Goal: Communication & Community: Answer question/provide support

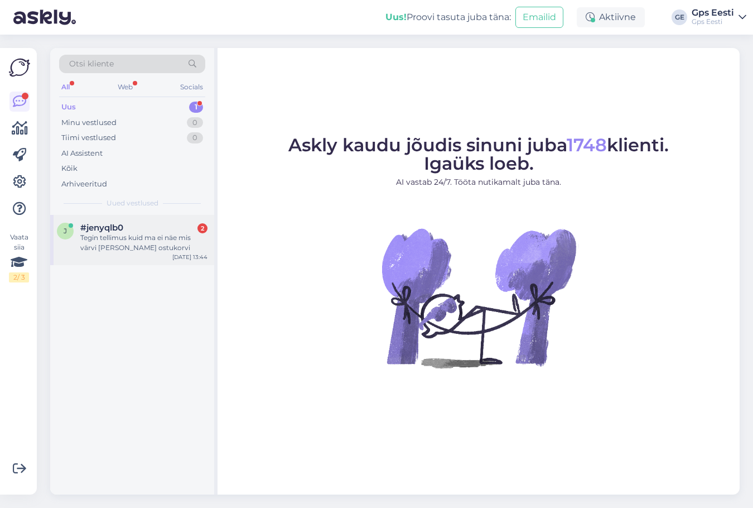
click at [118, 232] on span "#jenyqlb0" at bounding box center [101, 228] width 43 height 10
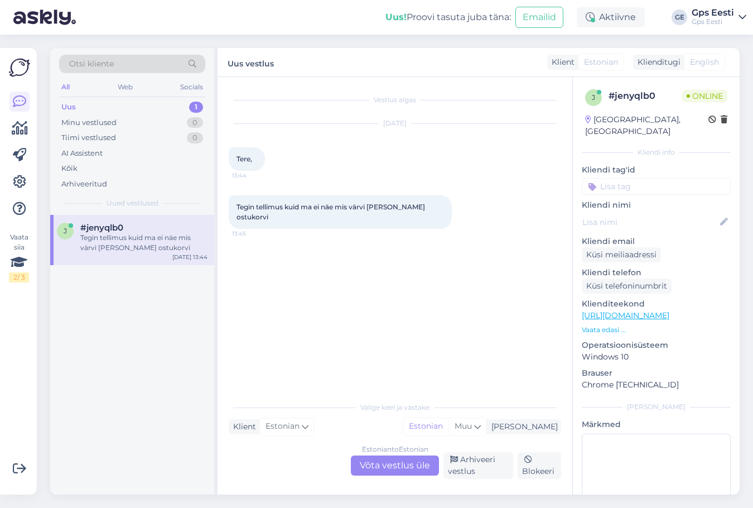
click at [387, 451] on div "Estonian to Estonian" at bounding box center [395, 449] width 66 height 10
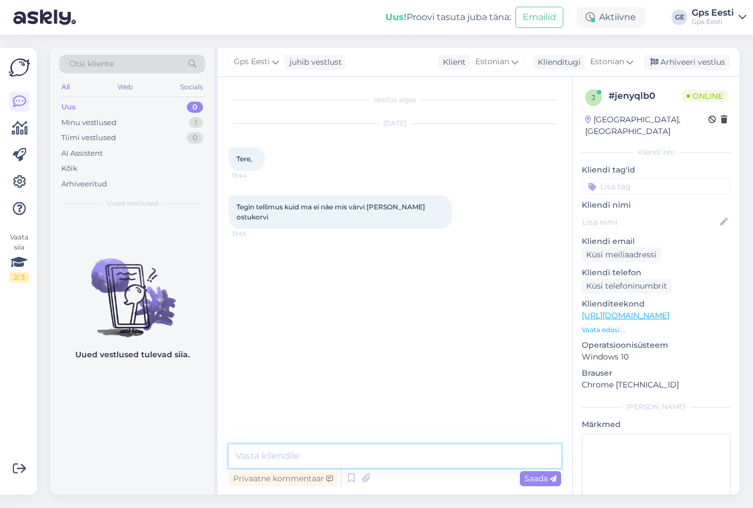
click at [299, 465] on textarea at bounding box center [395, 455] width 332 height 23
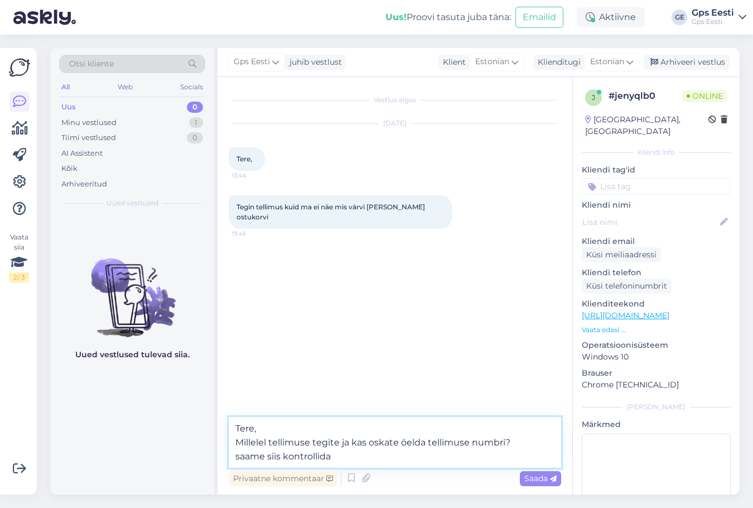
type textarea "Tere, Millelel tellimuse tegite ja kas oskate öelda tellimuse numbri? saame sii…"
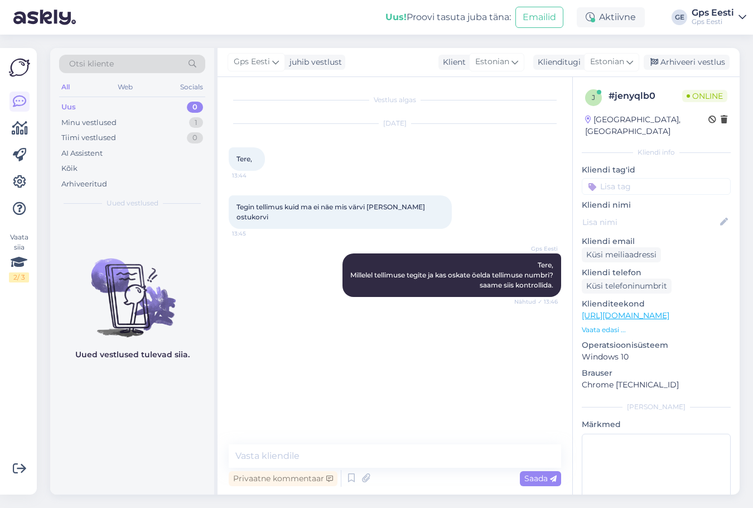
click at [392, 373] on div "Vestlus algas [DATE] Tere, 13:44 Tegin tellimus kuid ma ei näe mis värvi [PERSO…" at bounding box center [400, 261] width 342 height 346
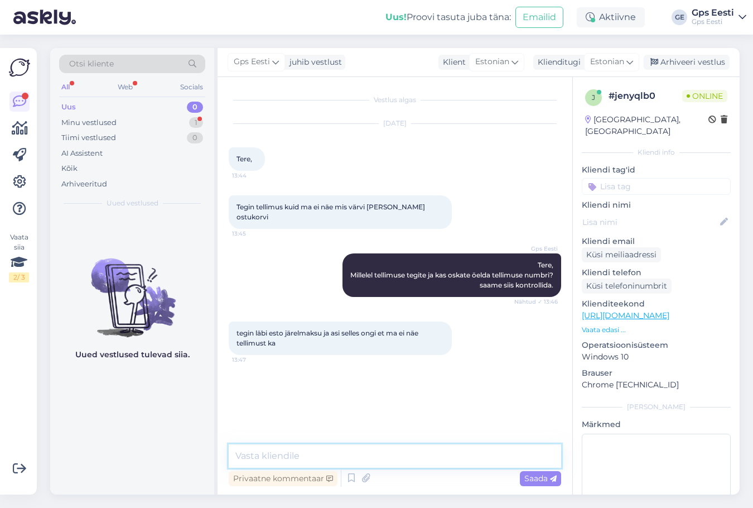
click at [319, 448] on textarea at bounding box center [395, 455] width 332 height 23
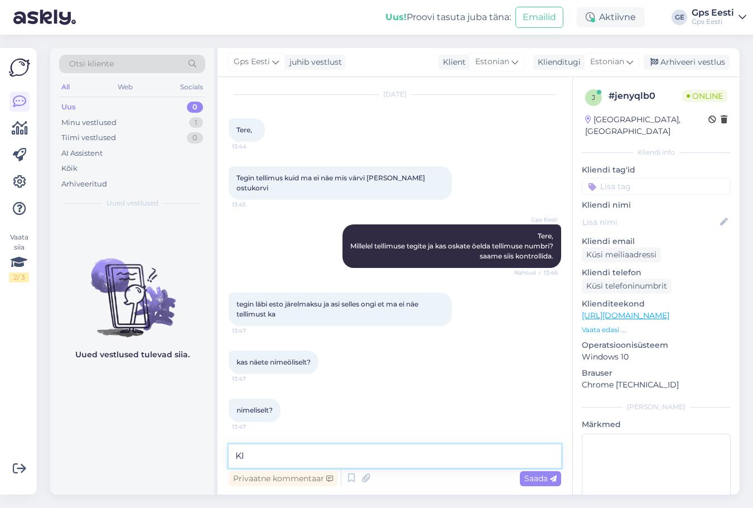
scroll to position [77, 0]
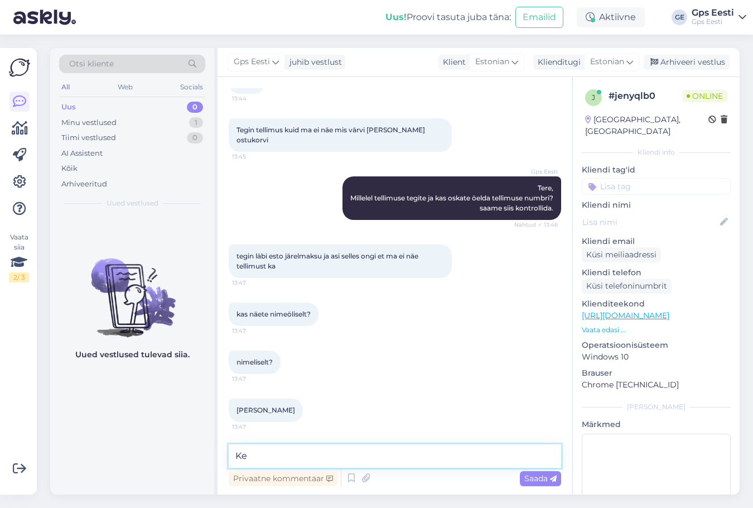
type textarea "K"
type textarea "Kohe vaatame."
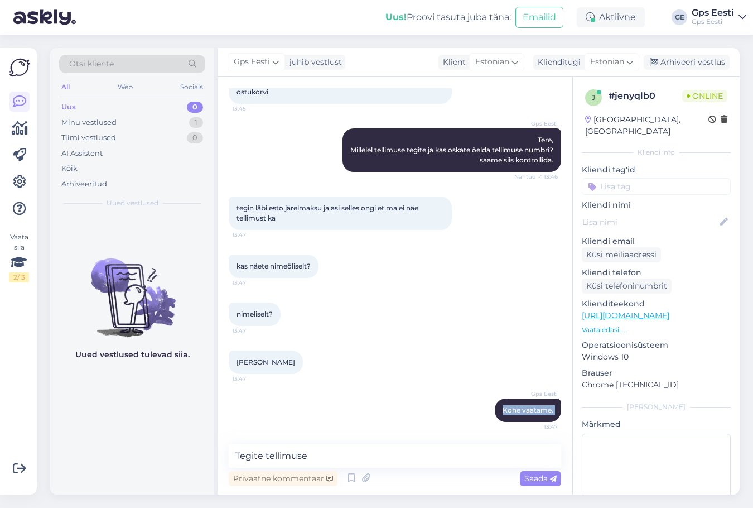
drag, startPoint x: 342, startPoint y: 438, endPoint x: 358, endPoint y: 452, distance: 21.7
click at [348, 444] on div "Vestlus algas [DATE] Tere, 13:44 Tegin tellimus kuid ma ei näe mis värvi [PERSO…" at bounding box center [395, 285] width 355 height 417
click at [362, 460] on textarea "Tegite tellimuse" at bounding box center [395, 455] width 332 height 23
paste textarea "vivoactive 6 Lunar Gold"
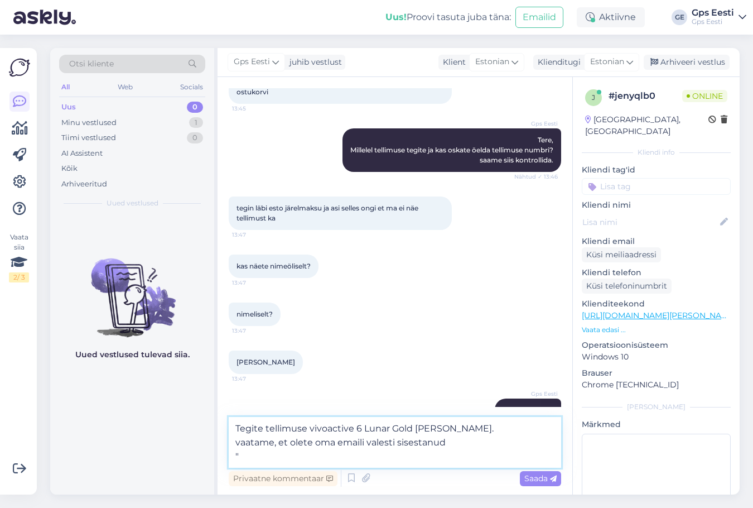
paste textarea "vivoactive 6 Lunar Gold"
click at [265, 455] on textarea "Tegite tellimuse vivoactive 6 Lunar Gold [PERSON_NAME]. vaatame, et olete oma e…" at bounding box center [395, 442] width 332 height 51
paste textarea "[EMAIL_ADDRESS][DOMAIN_NAME]"
type textarea "Tegite tellimuse vivoactive 6 Lunar Gold [PERSON_NAME]. vaatame, et olete oma e…"
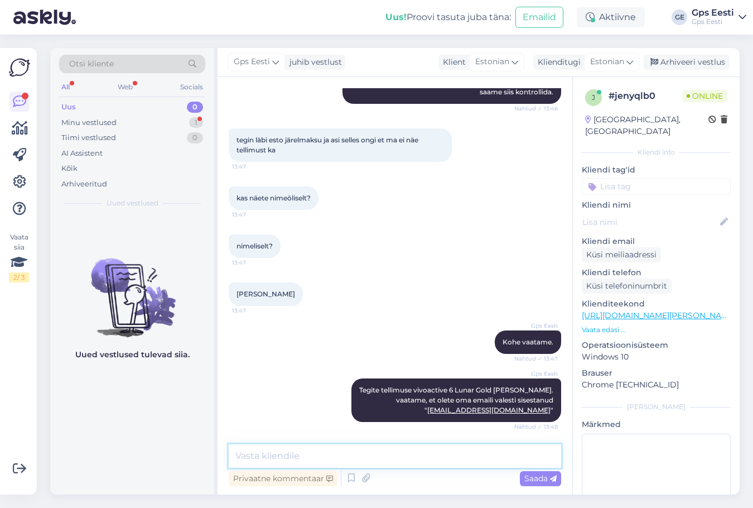
scroll to position [251, 0]
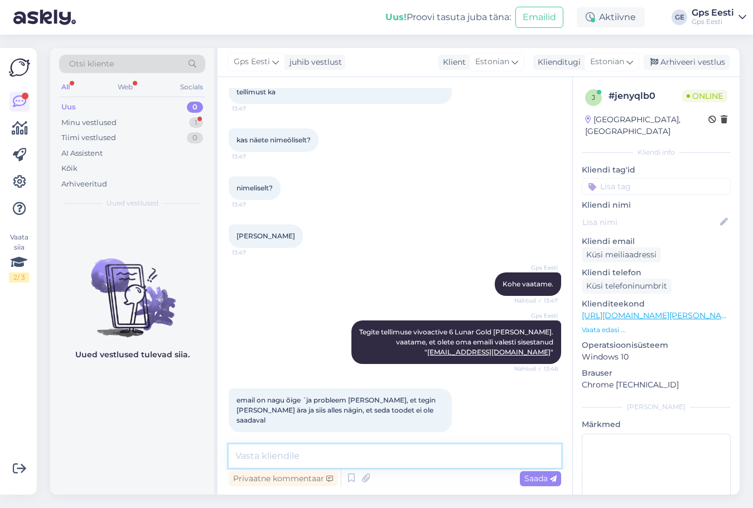
click at [325, 451] on textarea at bounding box center [395, 455] width 332 height 23
type textarea "Tellisite viimase laos [PERSON_NAME]. [PERSON_NAME] tellimus võttis selle laost…"
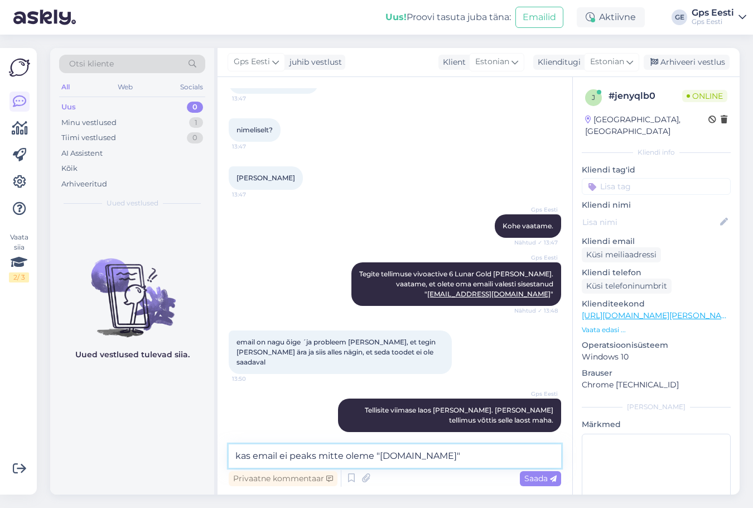
type textarea "kas email ei peaks mitte oleme "[DOMAIN_NAME]"?"
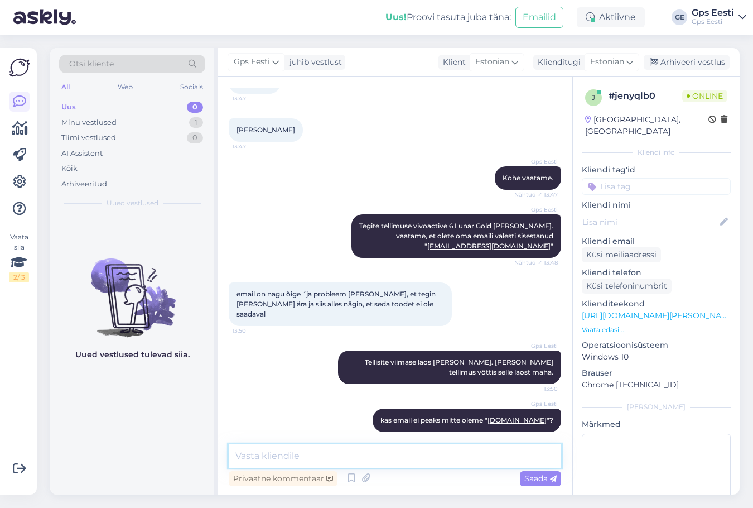
click at [383, 462] on textarea at bounding box center [395, 455] width 332 height 23
paste textarea "[PHONE_NUMBER]"
type textarea "Kas telefoni number [PHONE_NUMBER] on õige?"
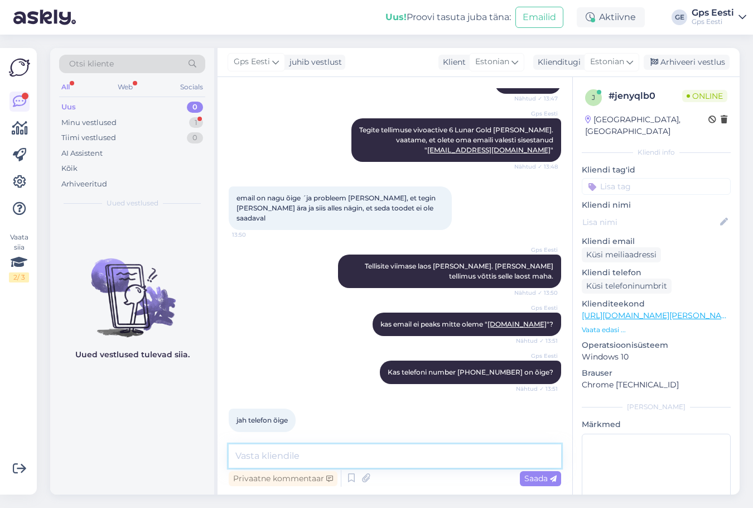
scroll to position [501, 0]
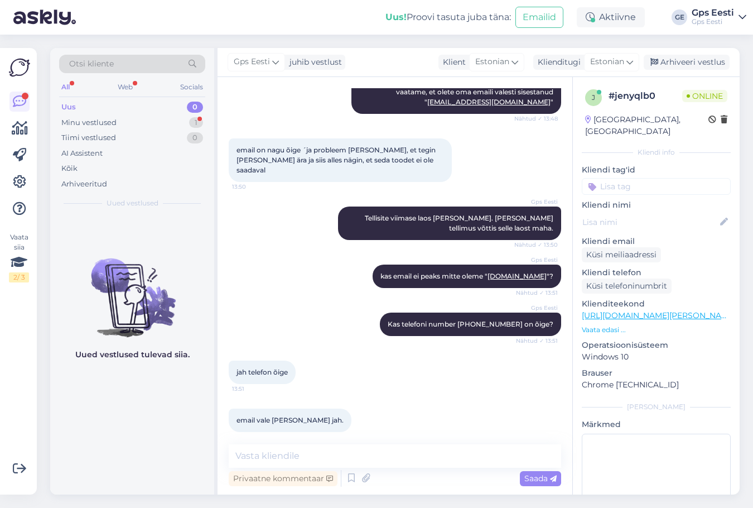
click at [168, 436] on div "Uued vestlused tulevad siia." at bounding box center [132, 354] width 164 height 279
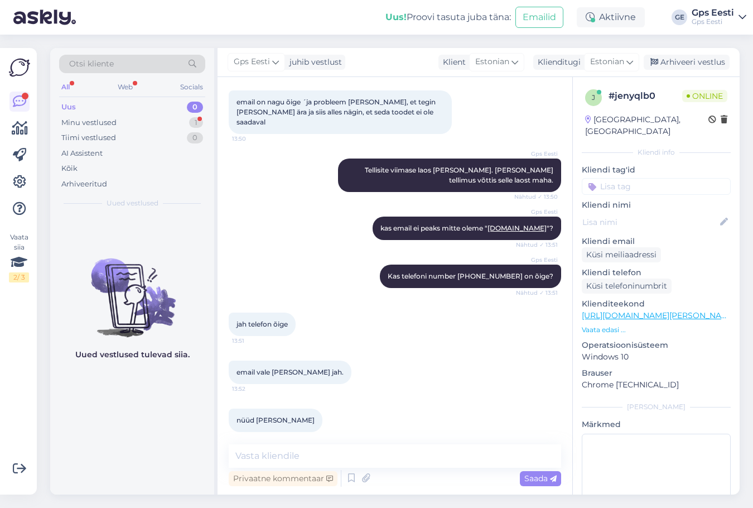
scroll to position [607, 0]
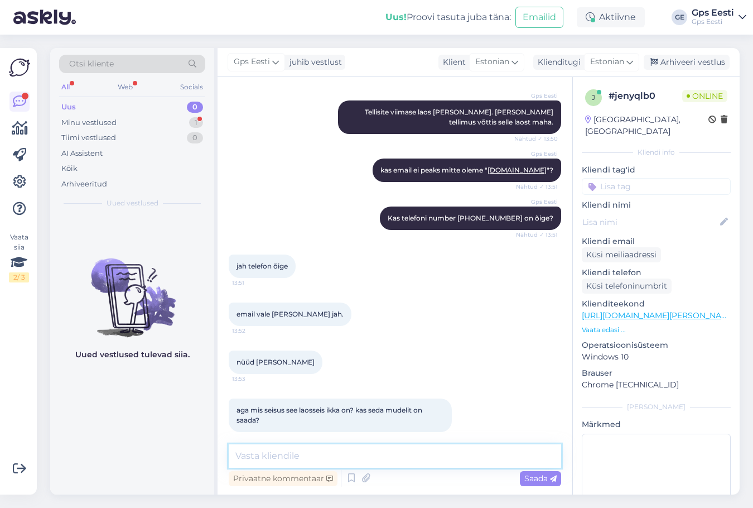
click at [310, 451] on textarea at bounding box center [395, 455] width 332 height 23
click at [342, 455] on textarea at bounding box center [395, 455] width 332 height 23
type textarea "Teie otsite viimase laos [PERSON_NAME] ära hetkel."
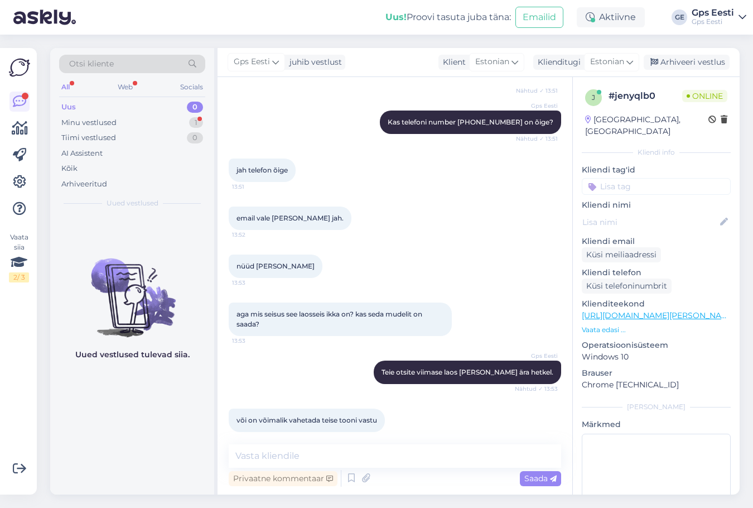
scroll to position [751, 0]
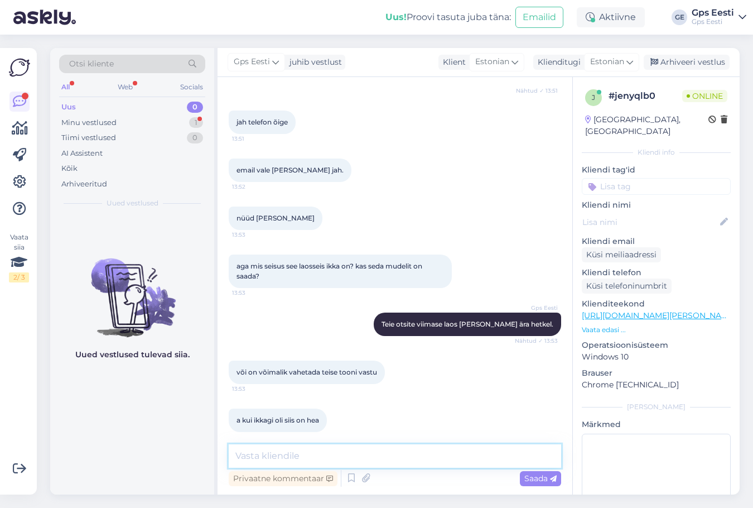
click at [266, 454] on textarea at bounding box center [395, 455] width 332 height 23
type textarea "Epood ei lase [PERSON_NAME] kui toodet [GEOGRAPHIC_DATA] ei ole."
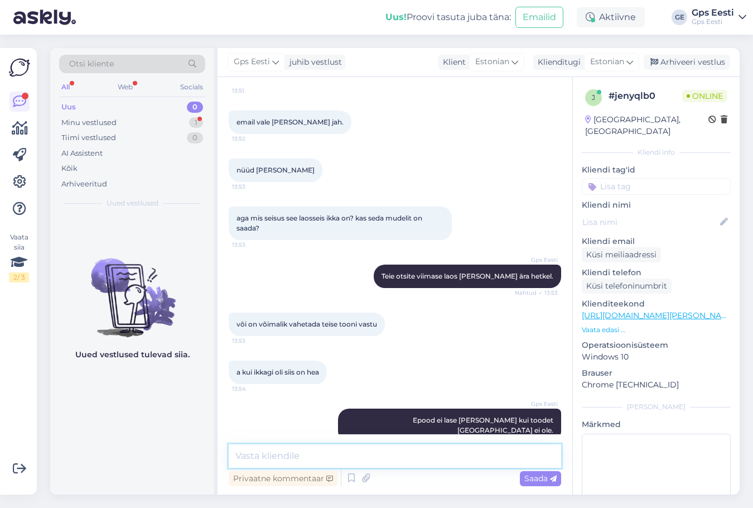
scroll to position [847, 0]
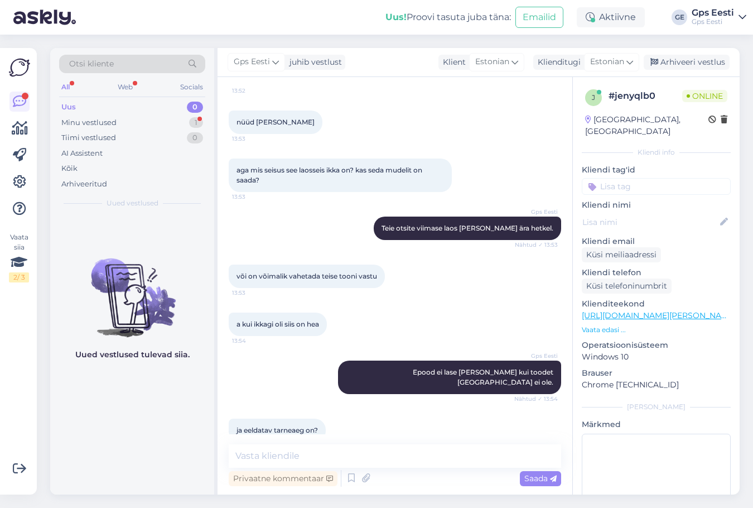
click at [300, 467] on div "Privaatne kommentaar Saada" at bounding box center [395, 477] width 332 height 21
click at [301, 458] on textarea at bounding box center [395, 455] width 332 height 23
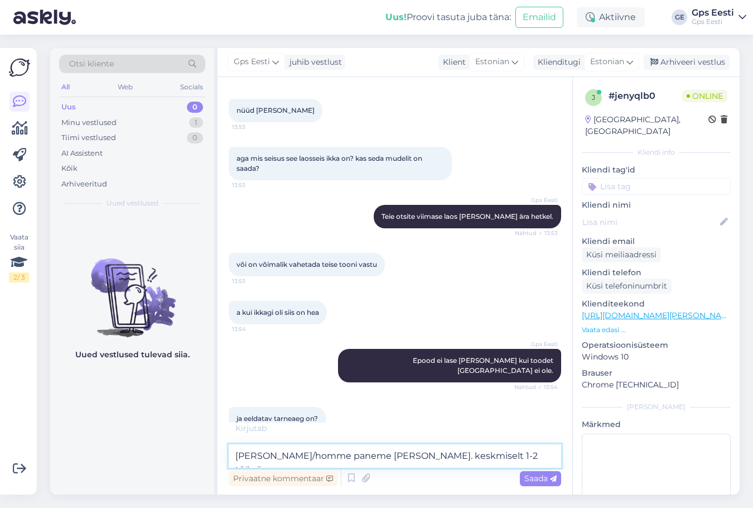
type textarea "[PERSON_NAME]/homme paneme [PERSON_NAME]. keskmiselt 1-2 tööpäeva."
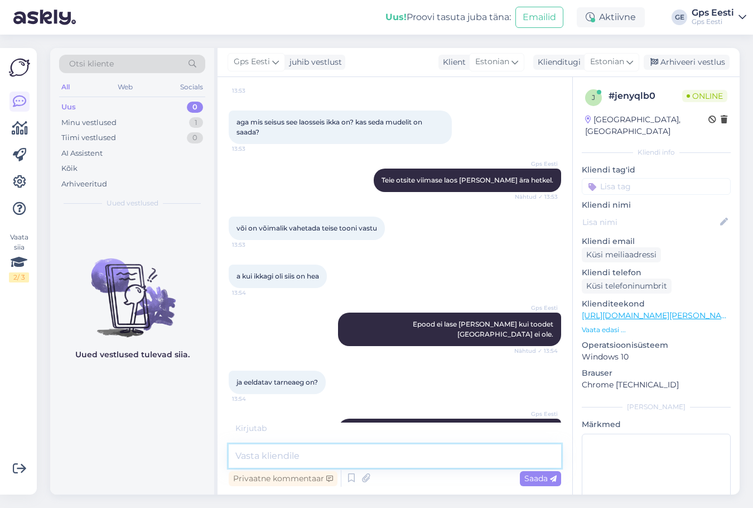
scroll to position [906, 0]
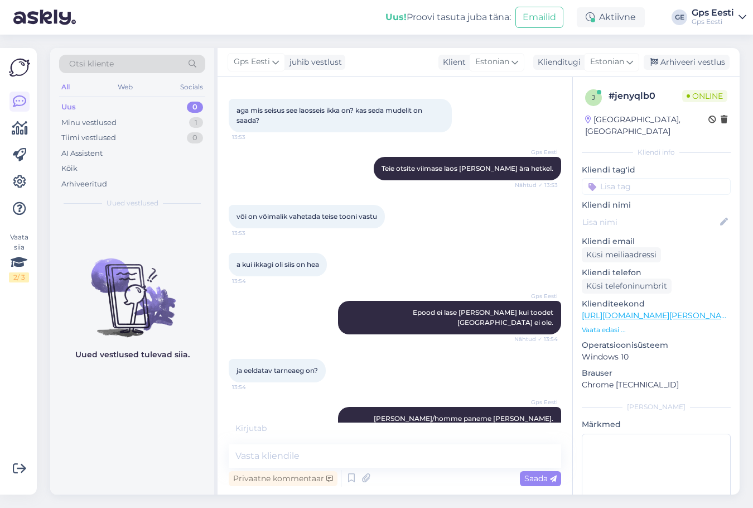
click at [149, 422] on div "Uued vestlused tulevad siia." at bounding box center [132, 354] width 164 height 279
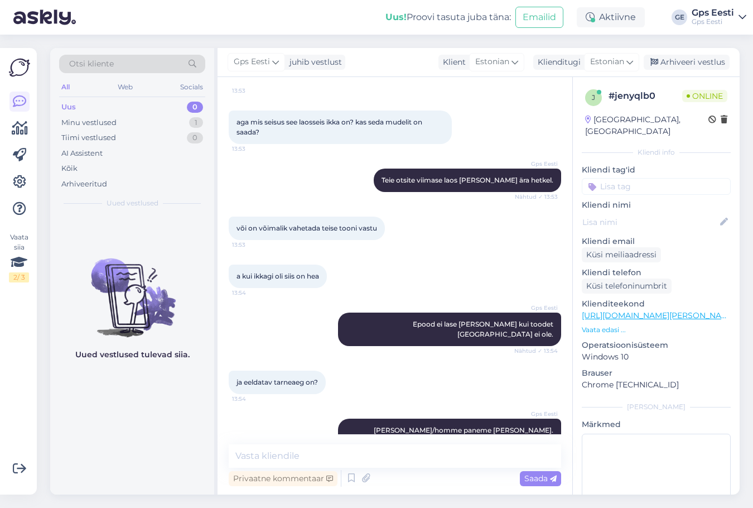
click at [155, 427] on div "Uued vestlused tulevad siia." at bounding box center [132, 354] width 164 height 279
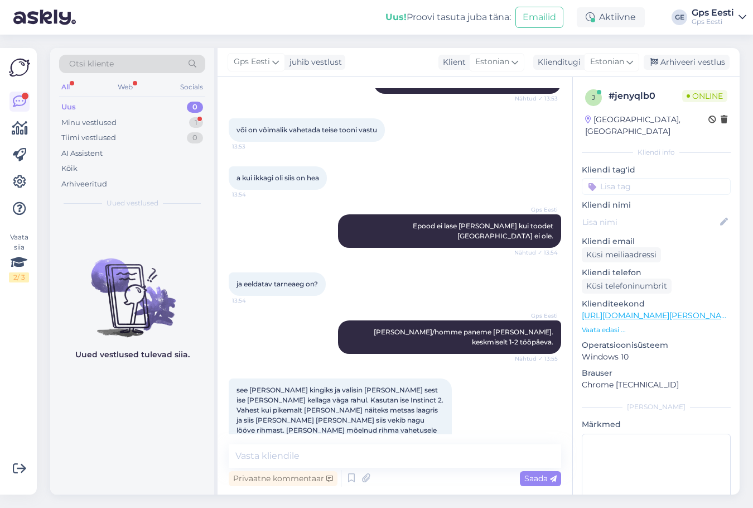
click at [170, 399] on div "Uued vestlused tulevad siia." at bounding box center [132, 354] width 164 height 279
click at [319, 449] on textarea at bounding box center [395, 455] width 332 height 23
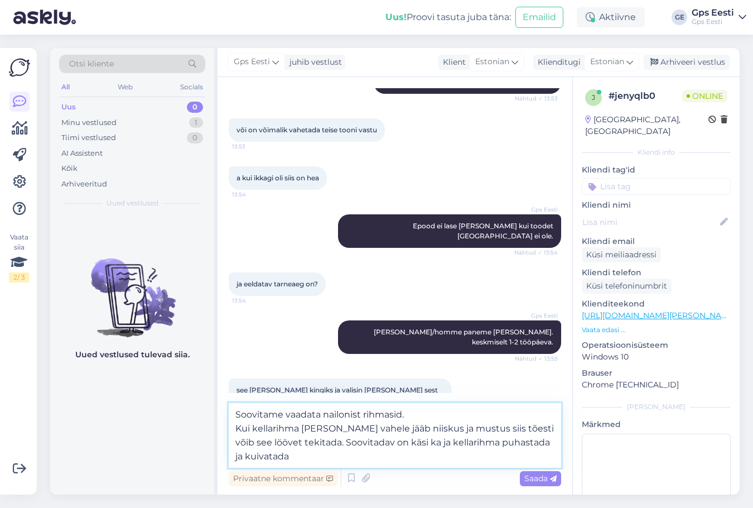
type textarea "Soovitame vaadata nailonist rihmasid. Kui kellarihma [PERSON_NAME] vahele jääb …"
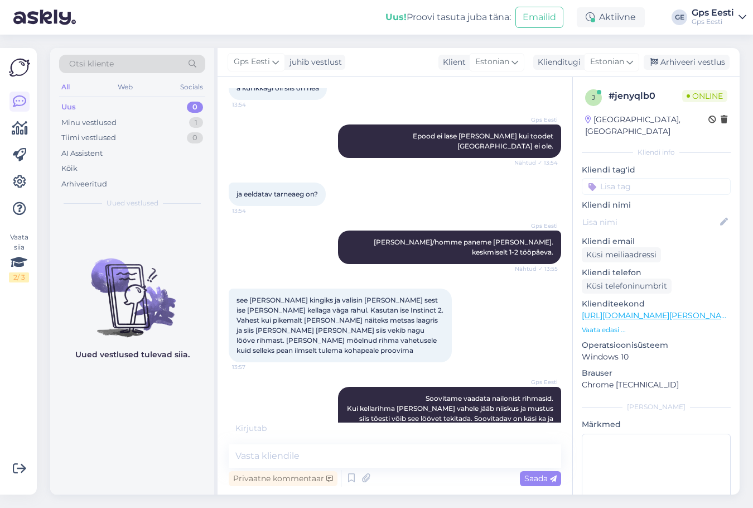
scroll to position [1119, 0]
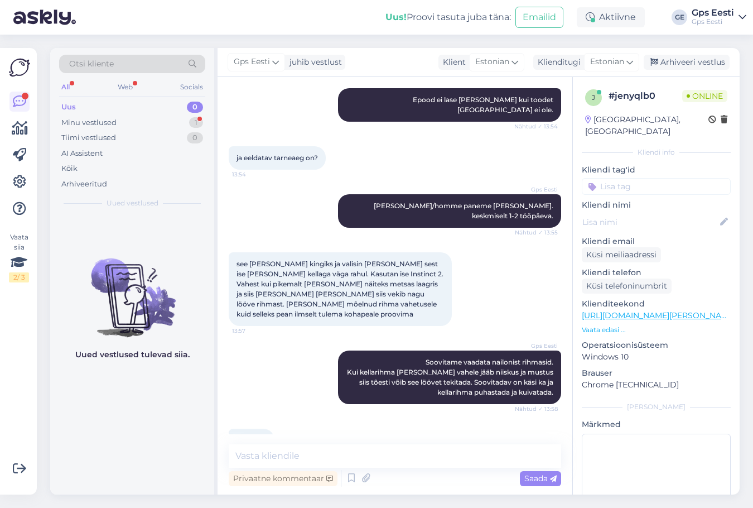
click at [136, 399] on div "Uued vestlused tulevad siia." at bounding box center [132, 354] width 164 height 279
click at [663, 310] on link "[URL][DOMAIN_NAME][PERSON_NAME]" at bounding box center [659, 315] width 154 height 10
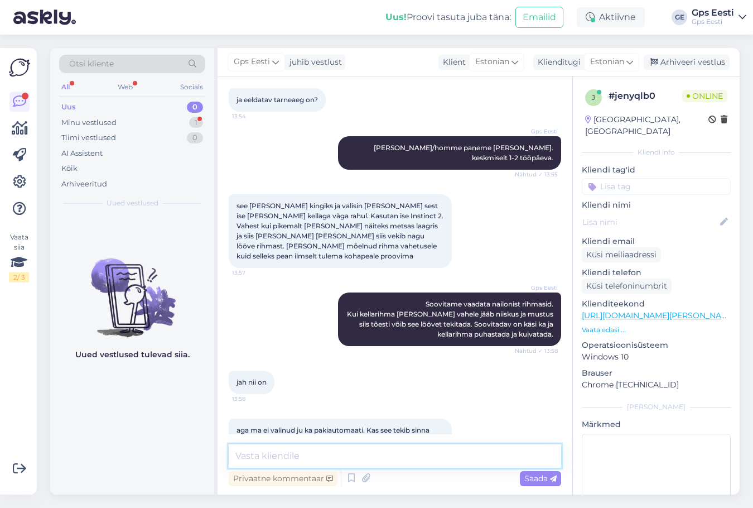
click at [402, 454] on textarea at bounding box center [395, 455] width 332 height 23
paste textarea "Pakiautomaat: 1. eelistus/Picapac pakiautomaat (96331)"
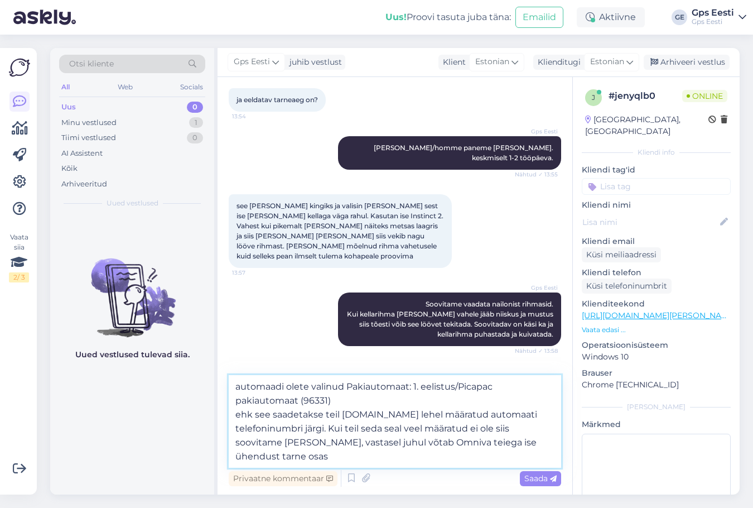
type textarea "automaadi olete valinud Pakiautomaat: 1. eelistus/Picapac pakiautomaat (96331) …"
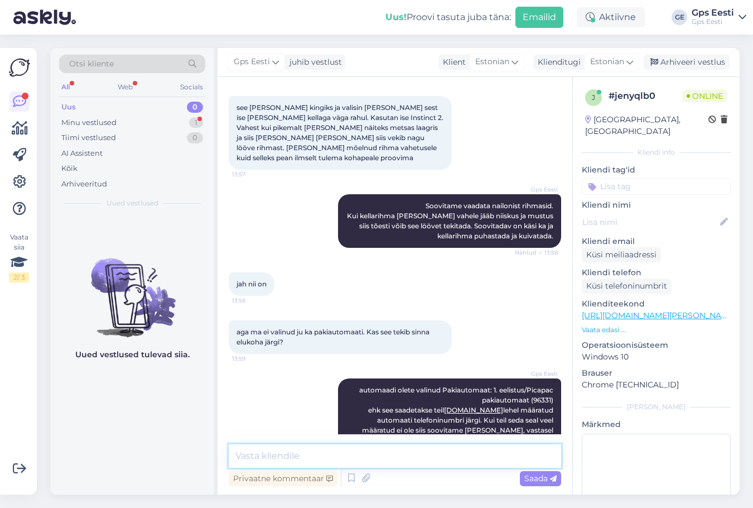
scroll to position [1371, 0]
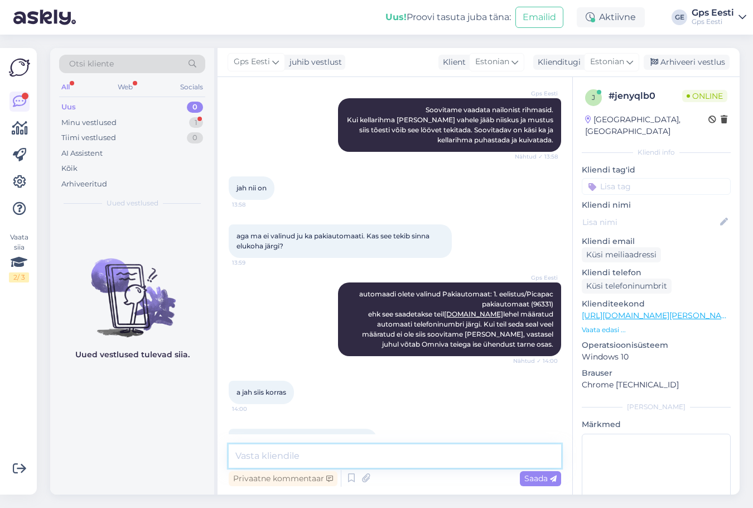
click at [342, 452] on textarea at bounding box center [395, 455] width 332 height 23
type textarea "Kaunist päeva jätku teile!"
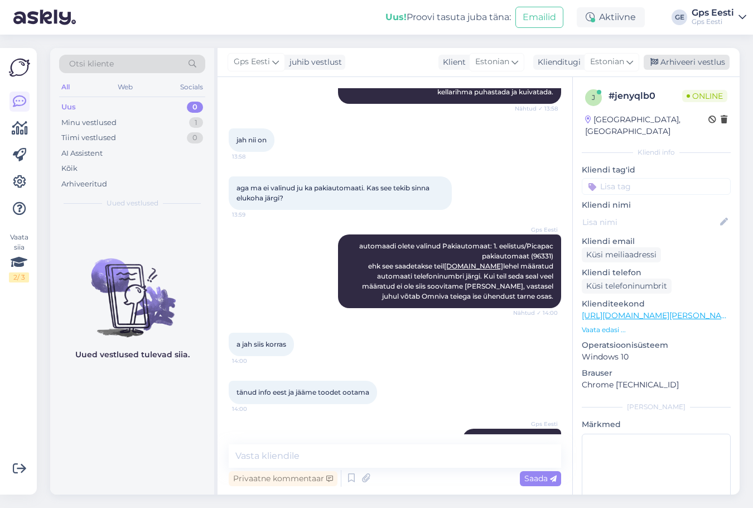
click at [701, 58] on div "Arhiveeri vestlus" at bounding box center [687, 62] width 86 height 15
